Goal: Check status: Check status

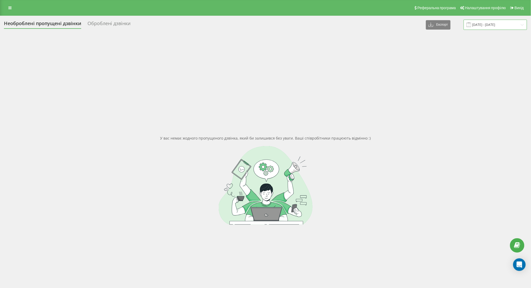
click at [487, 23] on input "[DATE] - [DATE]" at bounding box center [494, 25] width 63 height 10
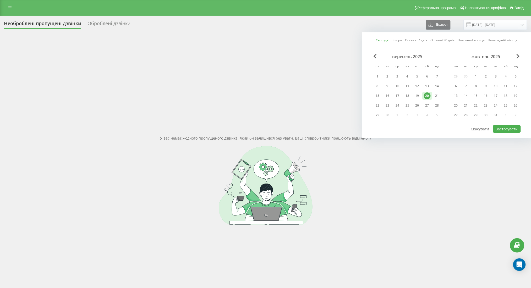
click at [428, 93] on div "20" at bounding box center [426, 95] width 7 height 7
click at [507, 127] on button "Застосувати" at bounding box center [507, 129] width 28 height 8
